Goal: Navigation & Orientation: Find specific page/section

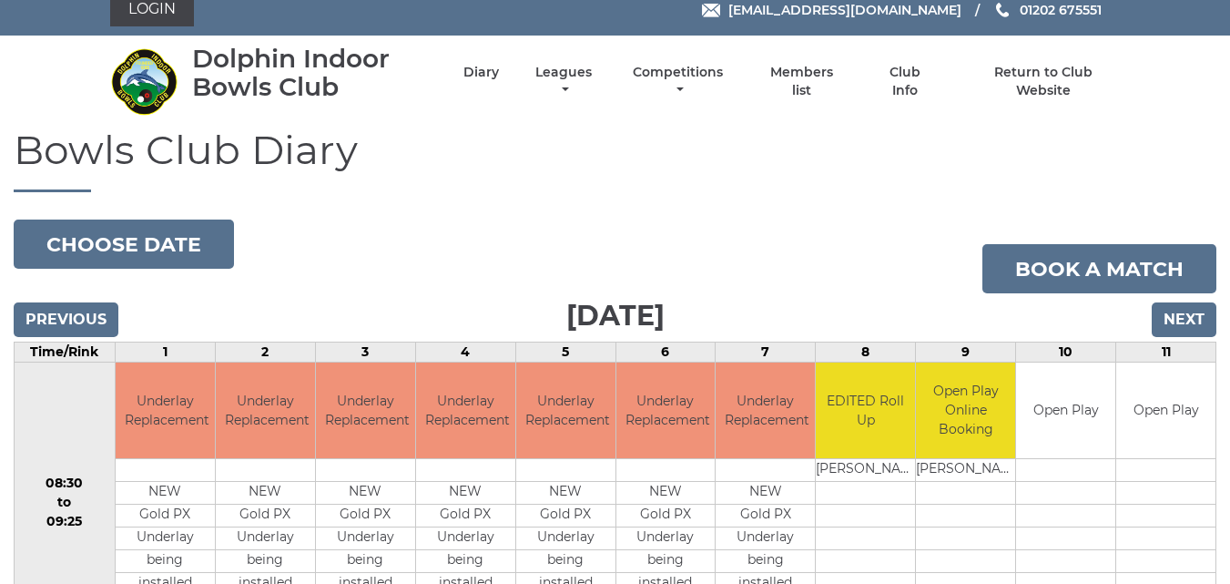
scroll to position [13, 0]
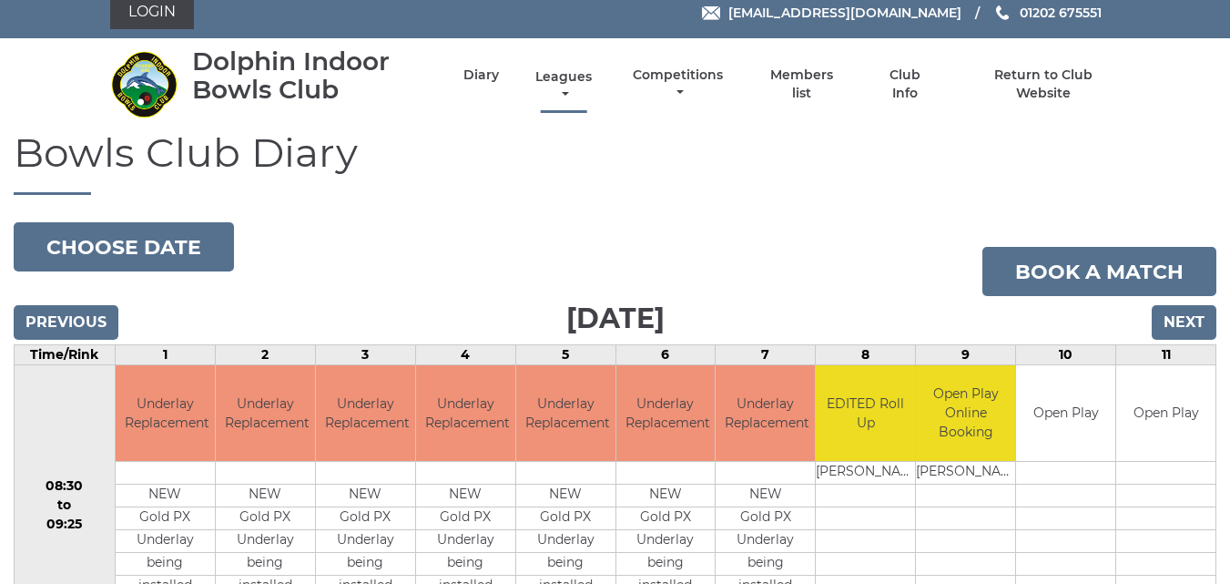
click at [568, 76] on link "Leagues" at bounding box center [564, 86] width 66 height 36
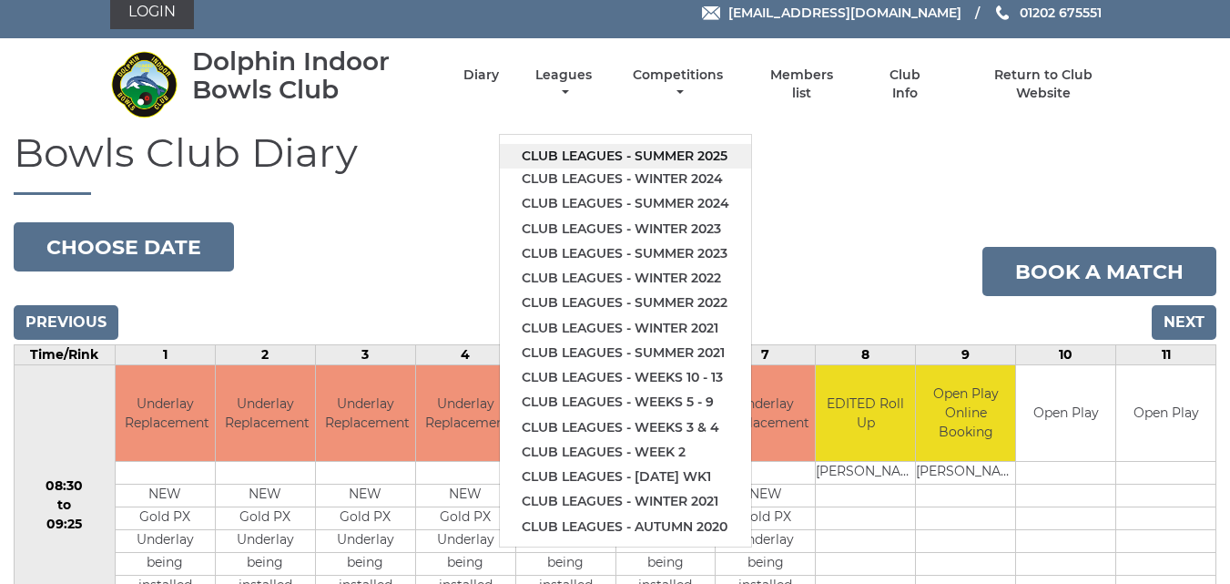
click at [582, 152] on link "Club leagues - Summer 2025" at bounding box center [625, 156] width 251 height 25
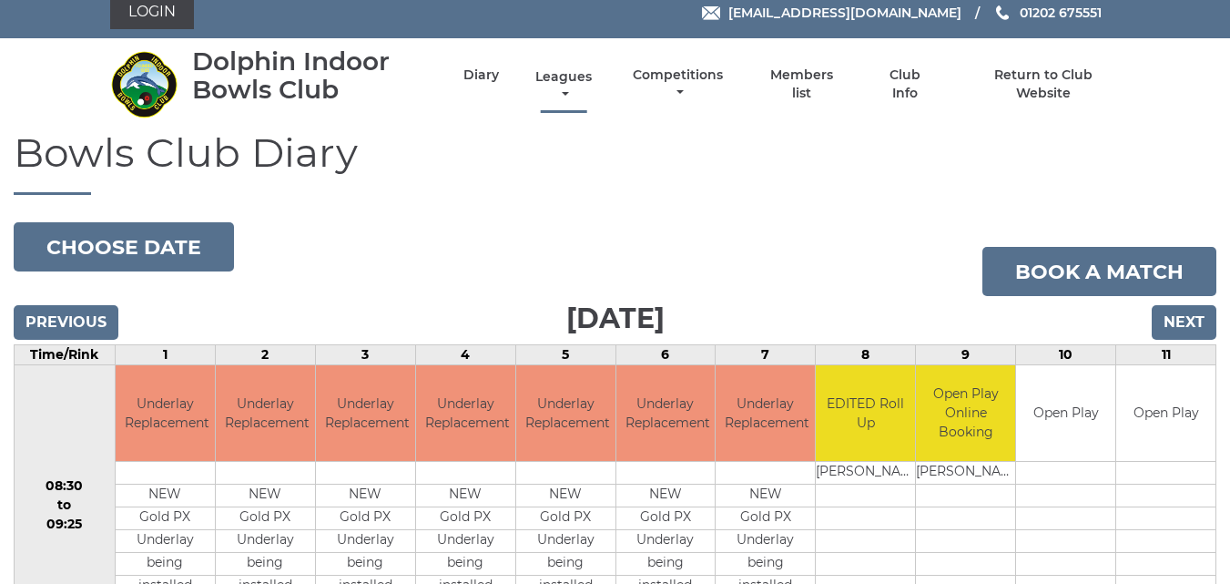
click at [565, 78] on link "Leagues" at bounding box center [564, 86] width 66 height 36
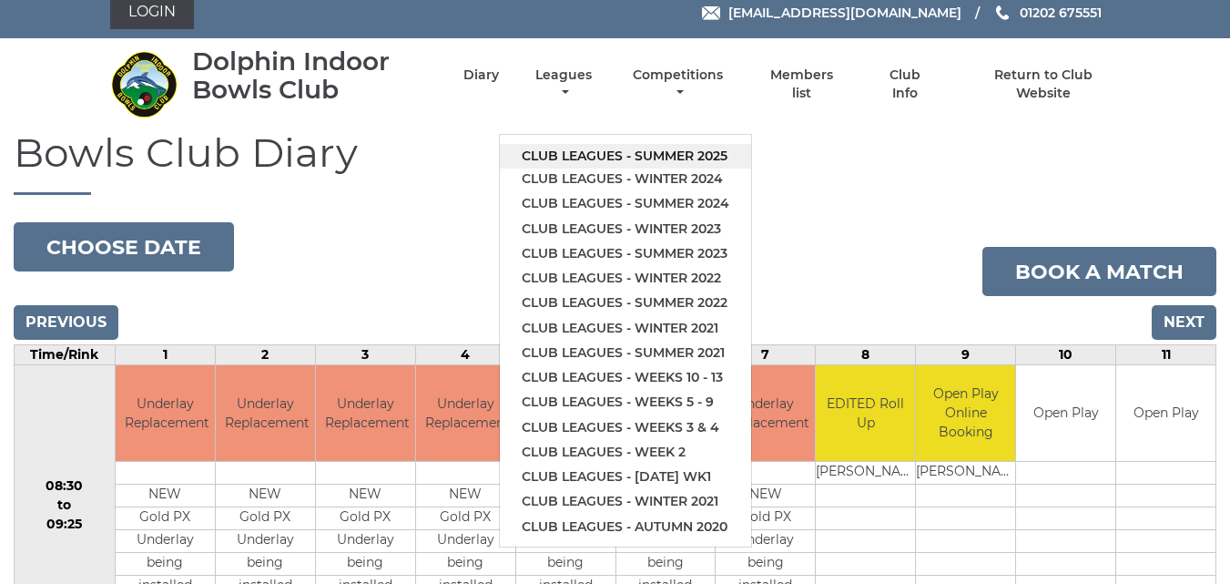
click at [585, 156] on link "Club leagues - Summer 2025" at bounding box center [625, 156] width 251 height 25
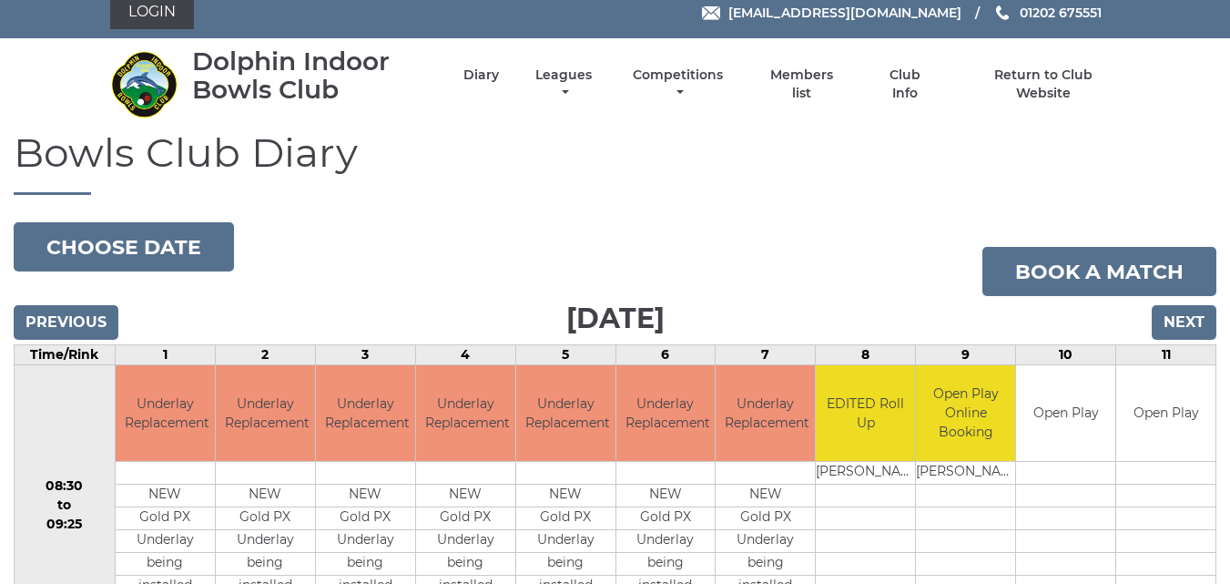
click at [585, 156] on h1 "Bowls Club Diary" at bounding box center [615, 162] width 1203 height 65
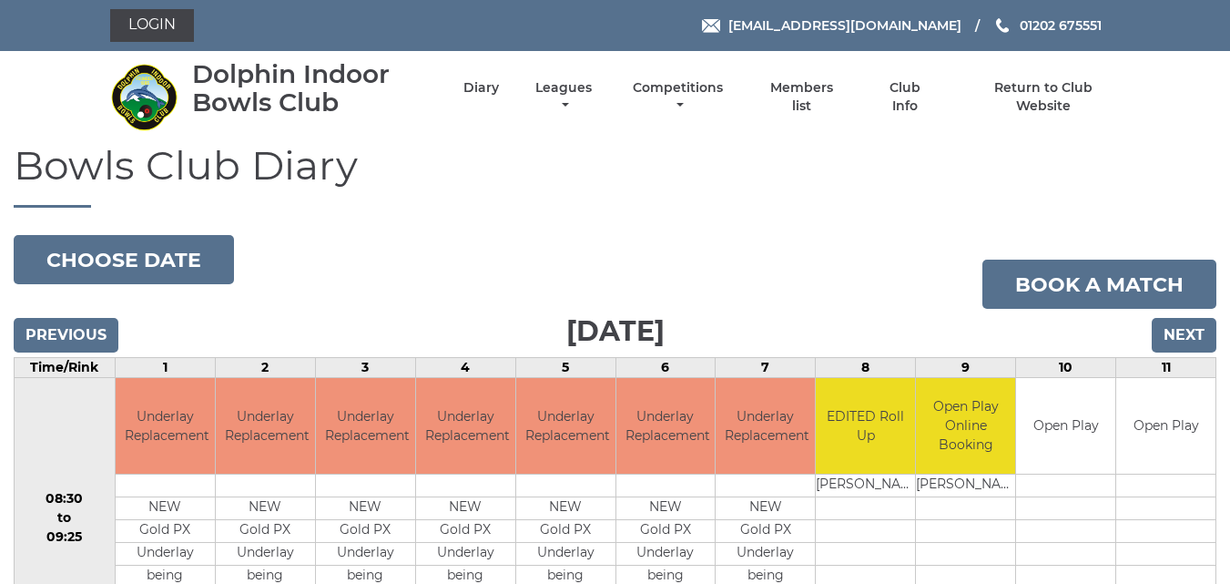
drag, startPoint x: 752, startPoint y: 120, endPoint x: 752, endPoint y: 213, distance: 92.9
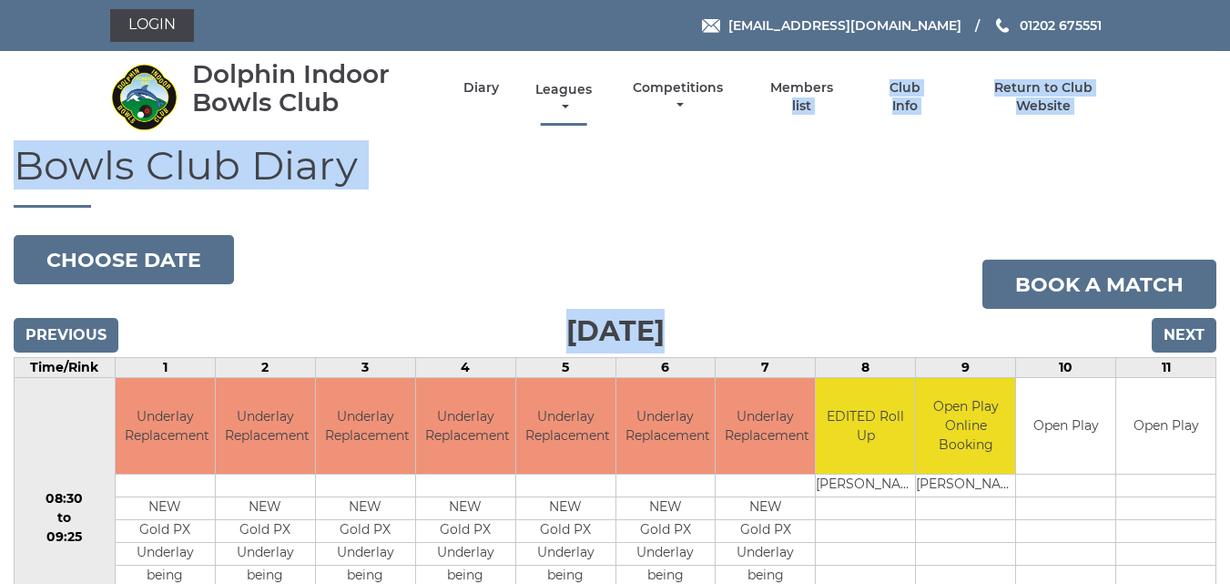
click at [565, 87] on link "Leagues" at bounding box center [564, 99] width 66 height 36
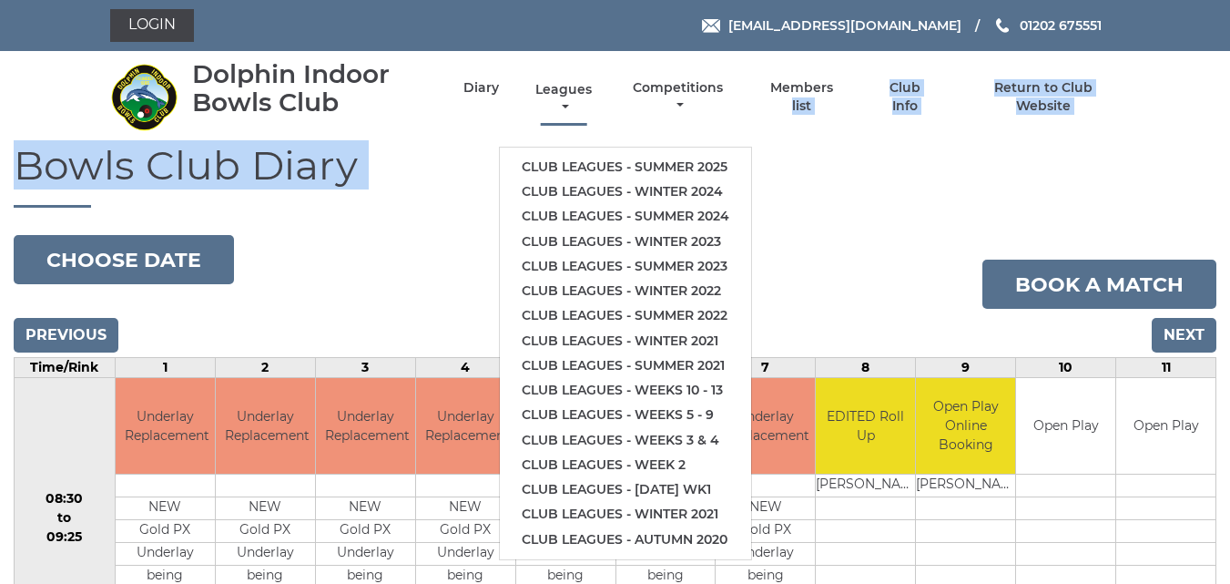
click at [565, 87] on link "Leagues" at bounding box center [564, 99] width 66 height 36
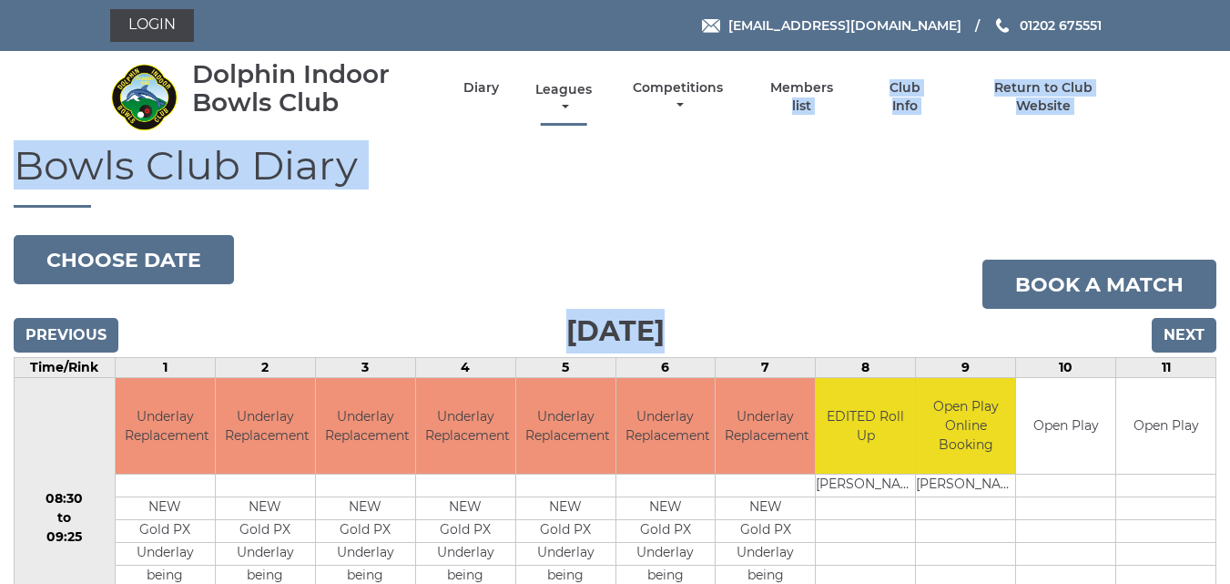
click at [565, 87] on link "Leagues" at bounding box center [564, 99] width 66 height 36
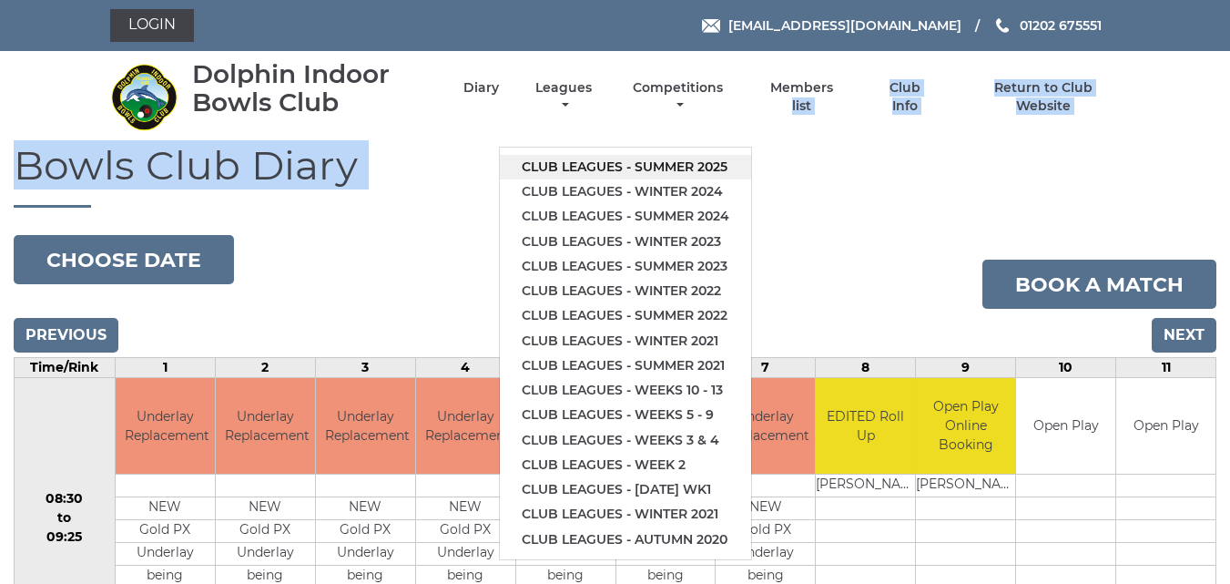
click at [591, 161] on link "Club leagues - Summer 2025" at bounding box center [625, 167] width 251 height 25
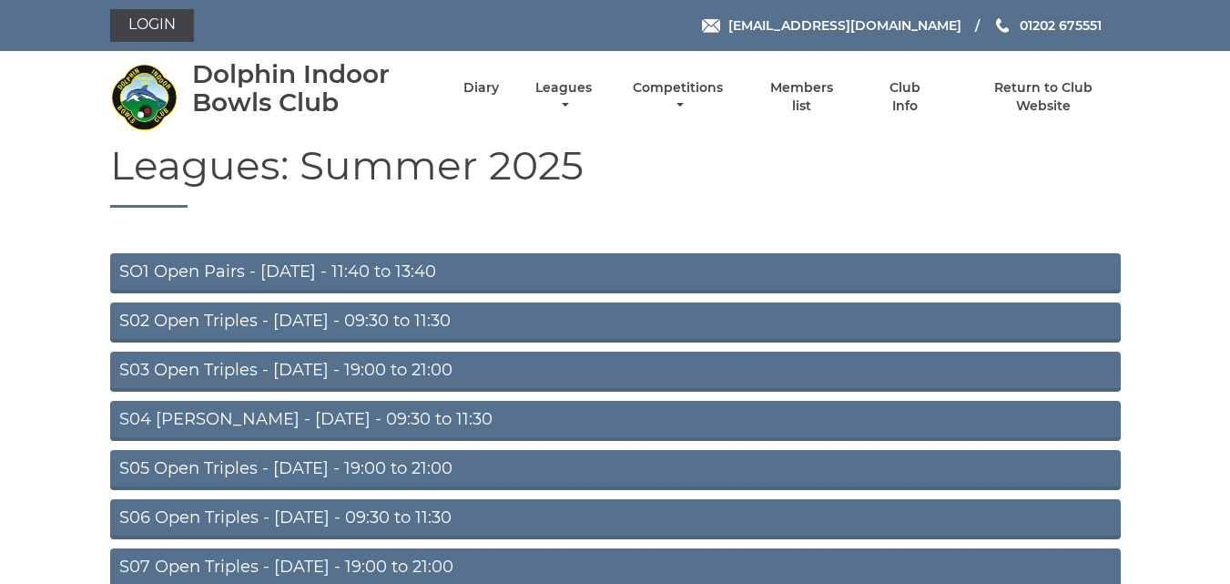
click at [370, 375] on link "S03 Open Triples - Tuesday - 19:00 to 21:00" at bounding box center [615, 371] width 1011 height 40
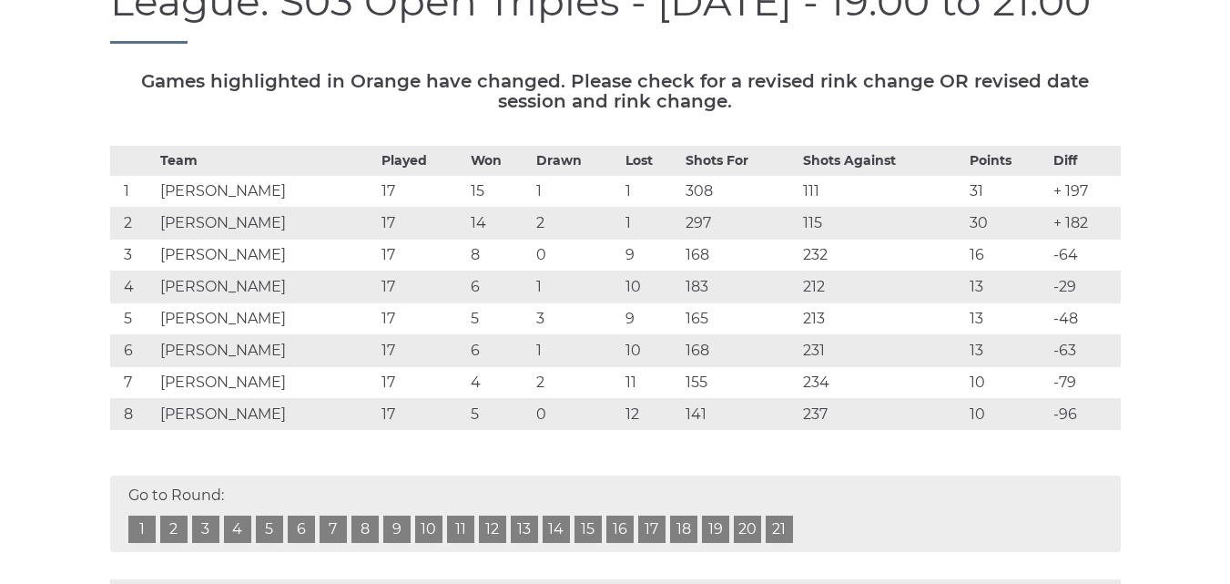
scroll to position [239, 0]
